Goal: Information Seeking & Learning: Learn about a topic

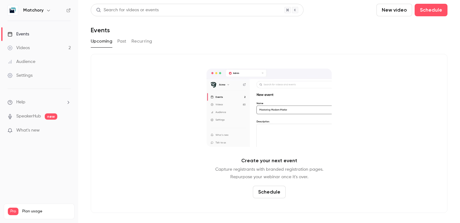
click at [29, 49] on div "Videos" at bounding box center [19, 48] width 22 height 6
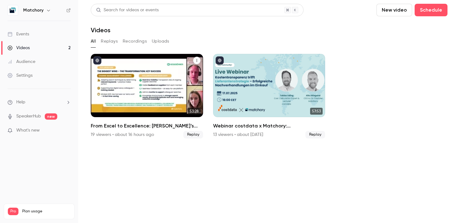
click at [145, 90] on div "From Excel to Excellence: Kesseböhmer’s Sourcing Transformation" at bounding box center [147, 85] width 112 height 63
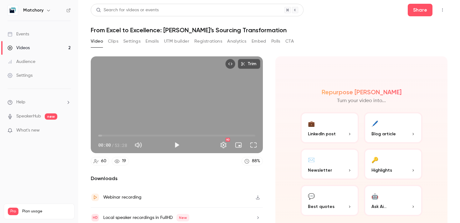
click at [121, 43] on div "Video Clips Settings Emails UTM builder Registrations Analytics Embed Polls CTA" at bounding box center [192, 41] width 203 height 10
click at [214, 37] on button "Registrations" at bounding box center [208, 41] width 28 height 10
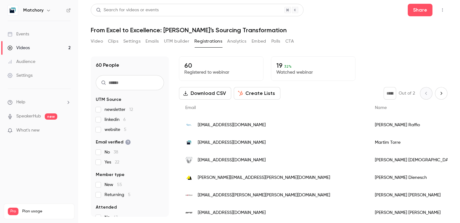
click at [236, 42] on button "Analytics" at bounding box center [236, 41] width 19 height 10
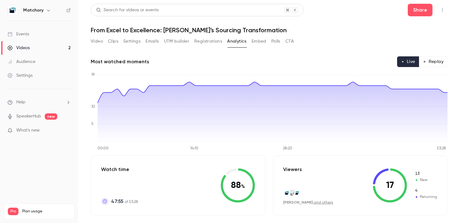
click at [204, 35] on div "Search for videos or events Share From Excel to Excellence: Kesseböhmer’s Sourc…" at bounding box center [269, 111] width 357 height 215
click at [204, 42] on button "Registrations" at bounding box center [208, 41] width 28 height 10
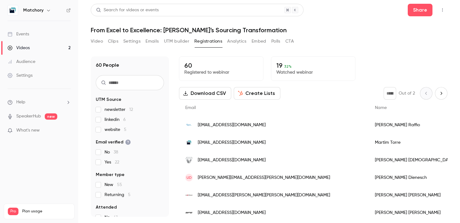
scroll to position [74, 0]
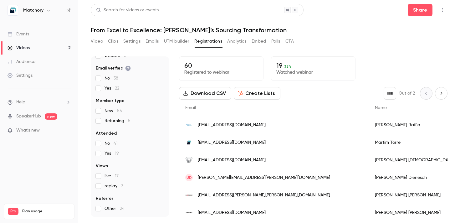
click at [120, 187] on span "replay 3" at bounding box center [114, 186] width 19 height 6
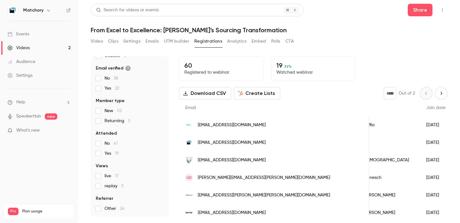
click at [240, 40] on button "Analytics" at bounding box center [236, 41] width 19 height 10
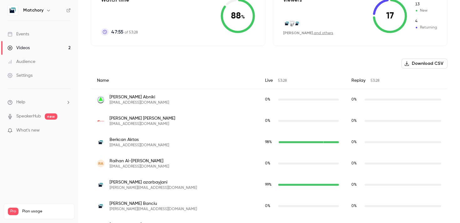
scroll to position [180, 0]
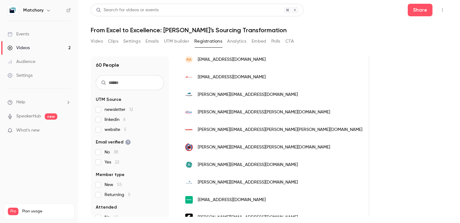
scroll to position [776, 0]
